Goal: Find specific page/section: Find specific page/section

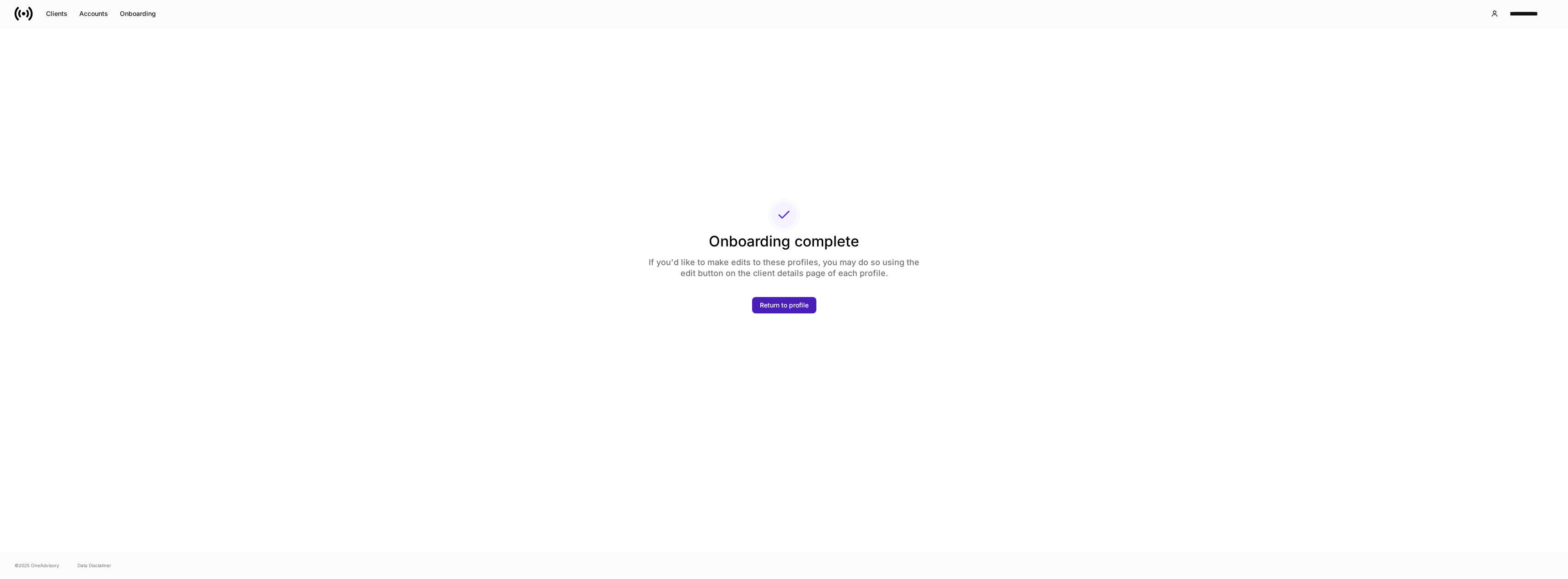
click at [779, 305] on div "Return to profile" at bounding box center [784, 305] width 48 height 9
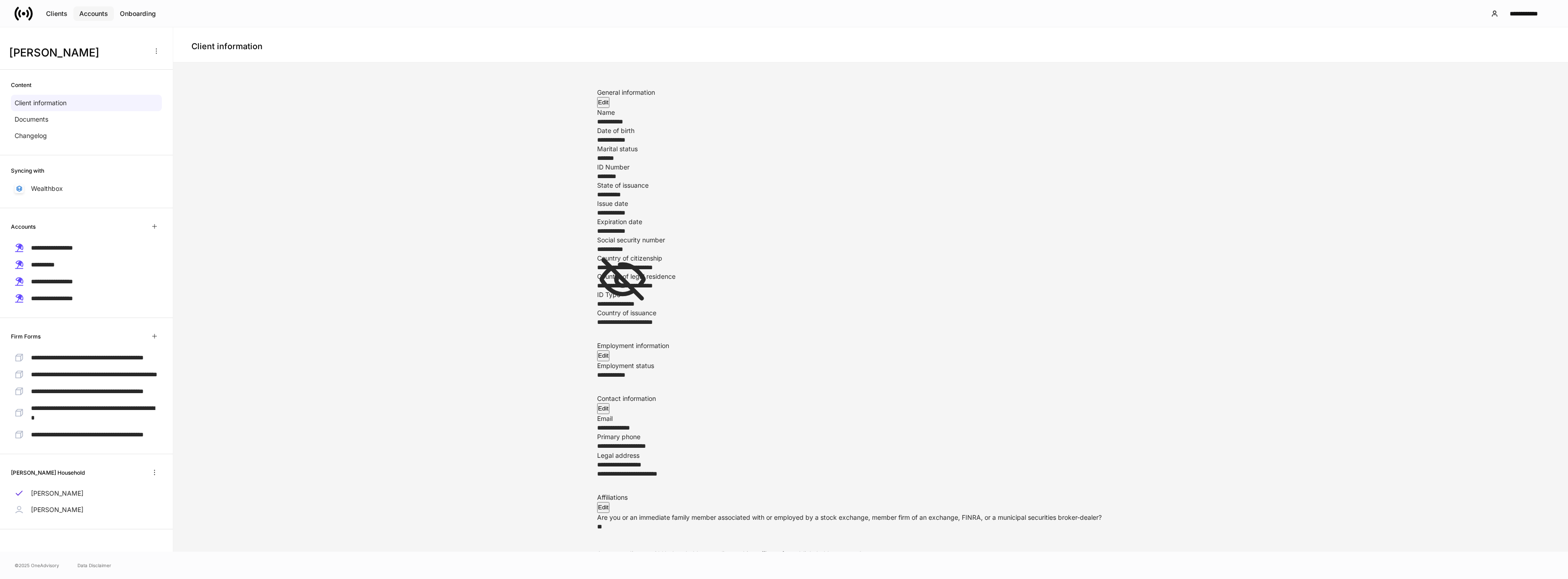
click at [95, 16] on div "Accounts" at bounding box center [93, 14] width 29 height 9
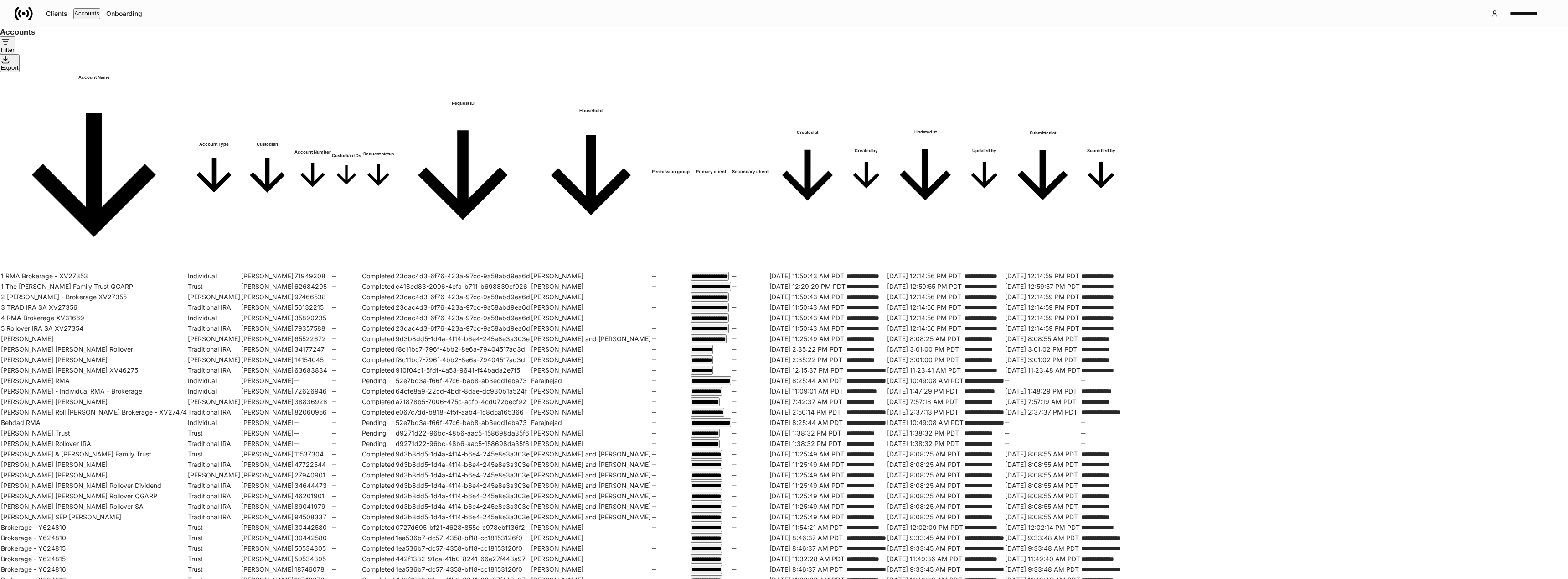
click at [16, 54] on button "Filter" at bounding box center [7, 45] width 16 height 18
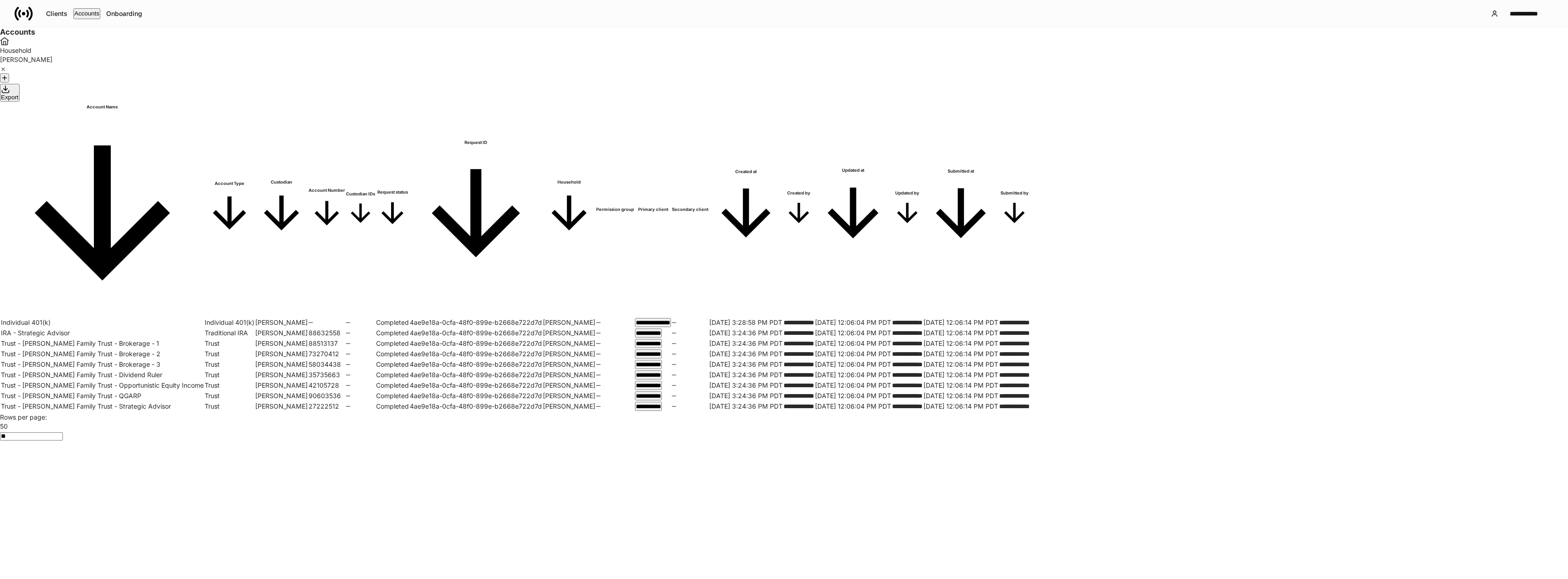
click at [456, 579] on div at bounding box center [784, 579] width 1568 height 0
